Goal: Task Accomplishment & Management: Manage account settings

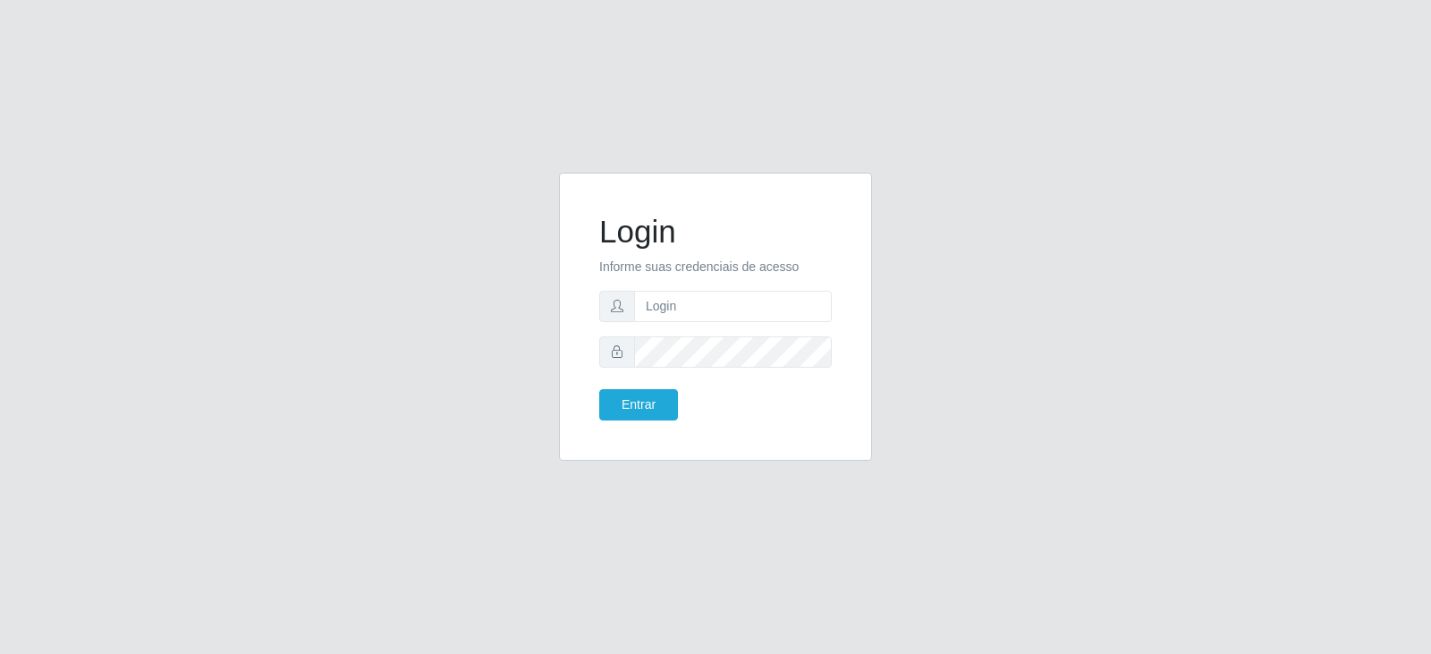
type input "[EMAIL_ADDRESS][DOMAIN_NAME]"
click at [637, 406] on button "Entrar" at bounding box center [638, 404] width 79 height 31
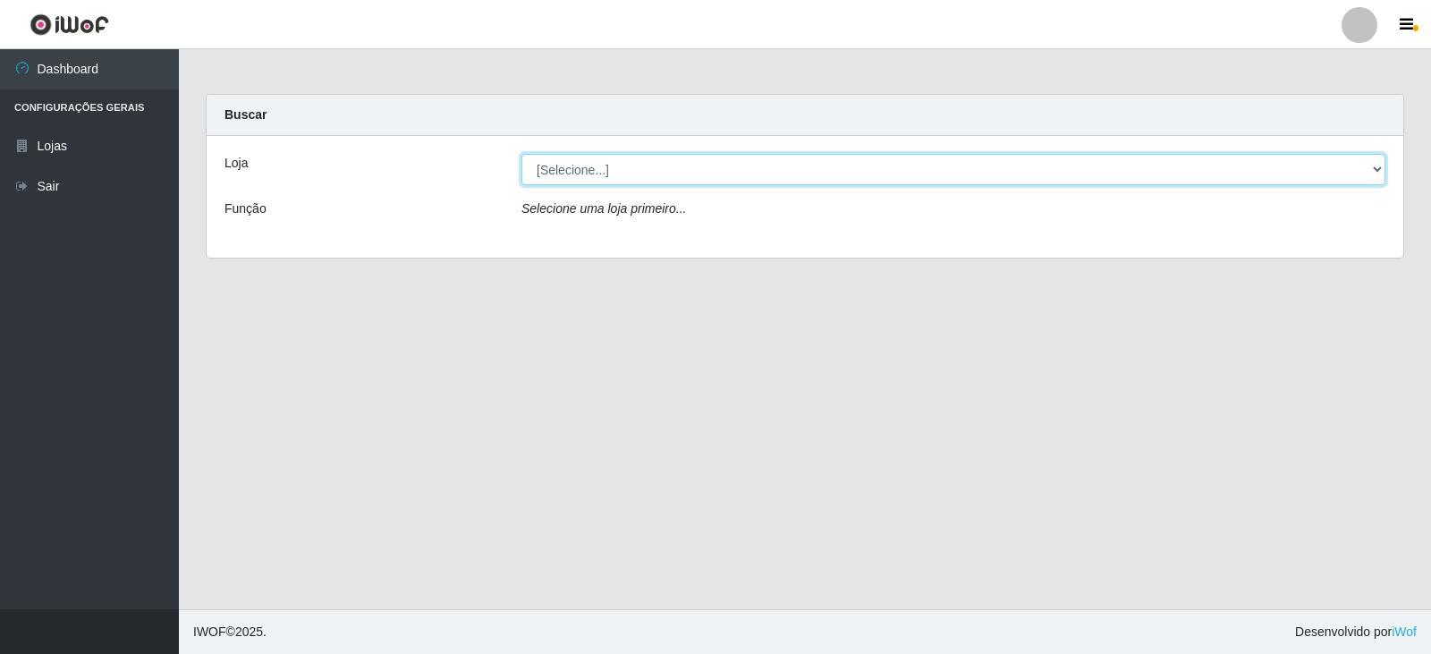
drag, startPoint x: 1370, startPoint y: 173, endPoint x: 1354, endPoint y: 176, distance: 16.5
click at [1370, 173] on select "[Selecione...] Queiroz Atacadão - Catolé do Rocha" at bounding box center [953, 169] width 864 height 31
select select "500"
click at [521, 154] on select "[Selecione...] Queiroz Atacadão - Catolé do Rocha" at bounding box center [953, 169] width 864 height 31
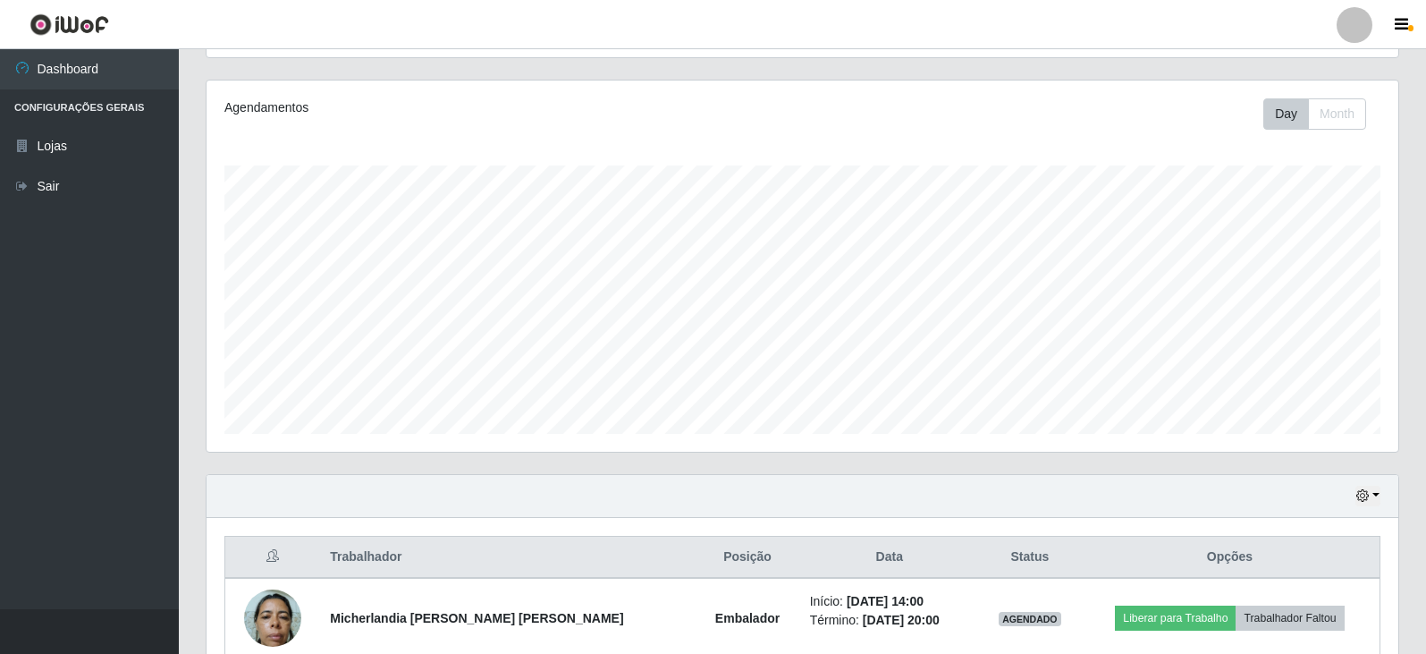
scroll to position [295, 0]
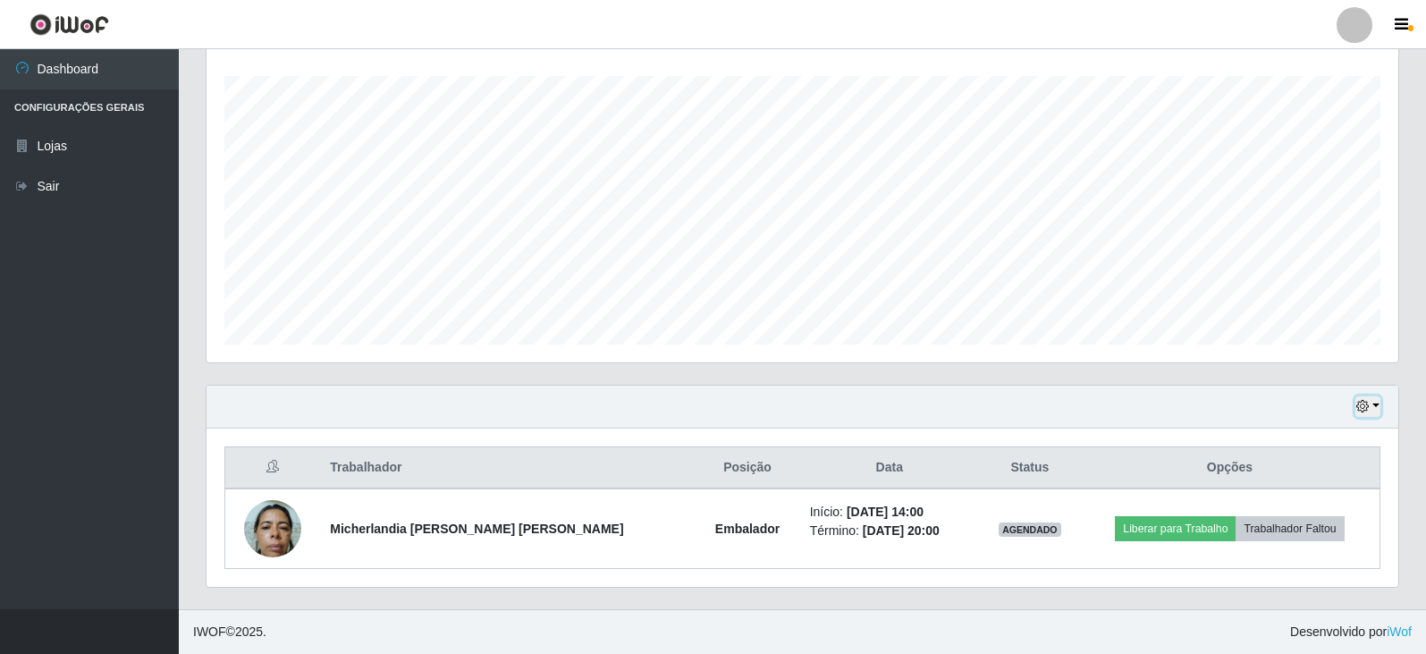
click at [1365, 411] on icon "button" at bounding box center [1363, 406] width 13 height 13
click at [1273, 341] on button "1 Semana" at bounding box center [1309, 340] width 141 height 38
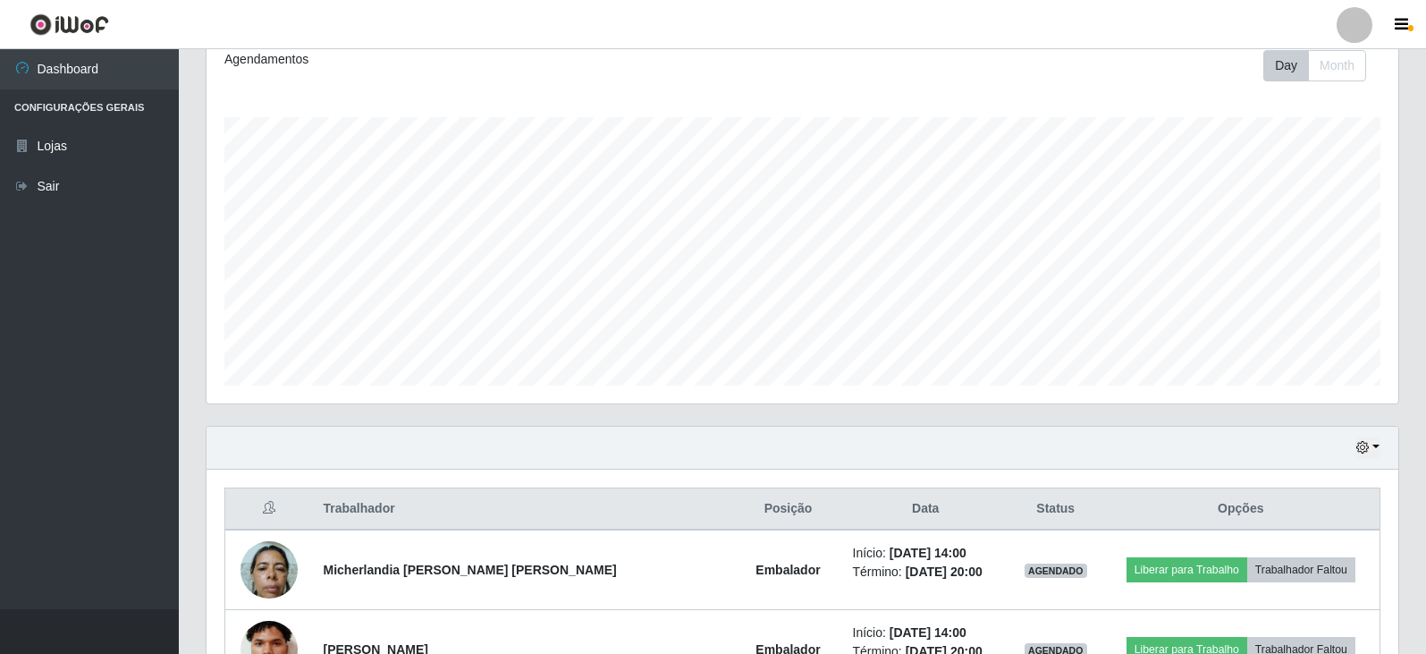
scroll to position [247, 0]
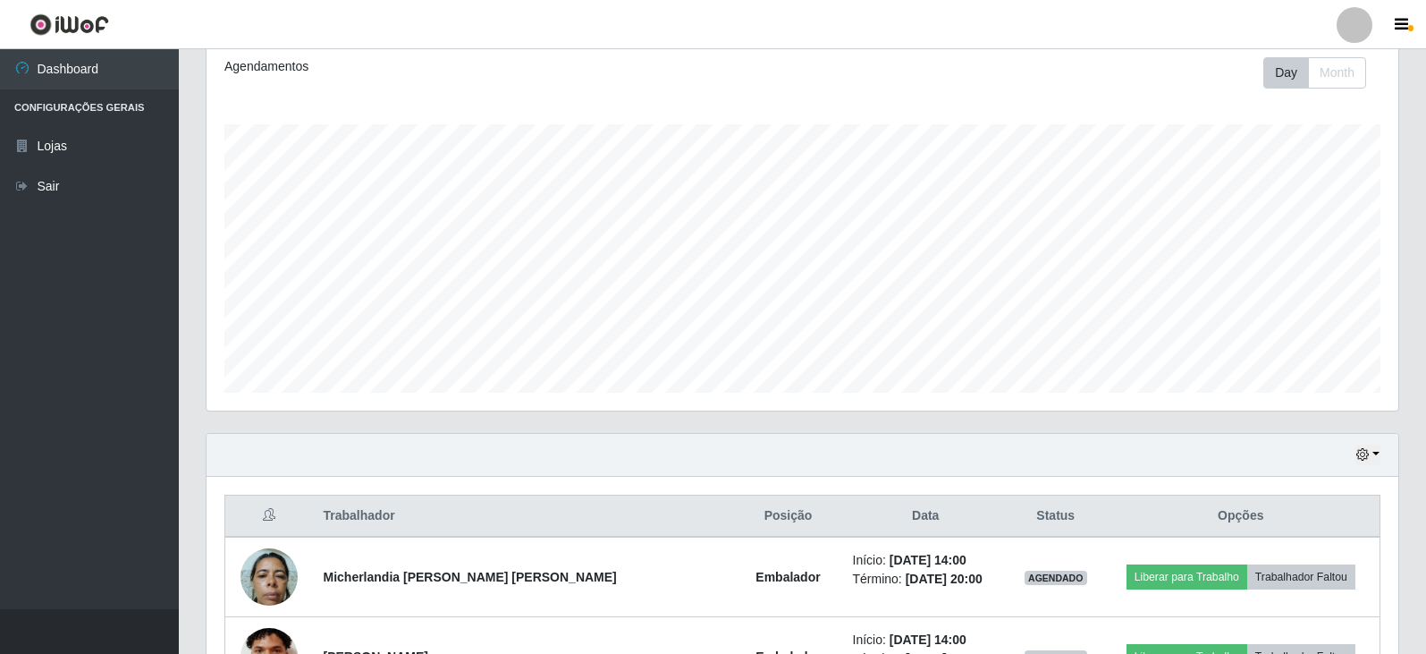
click at [1356, 24] on div at bounding box center [1355, 25] width 36 height 36
click at [1292, 143] on button "Sair" at bounding box center [1319, 139] width 161 height 37
